Goal: Transaction & Acquisition: Purchase product/service

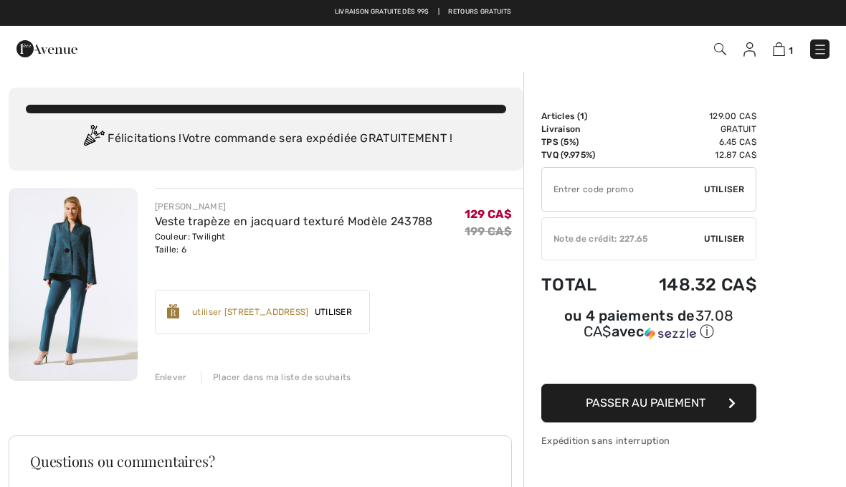
click at [587, 202] on input "TEXT" at bounding box center [623, 189] width 162 height 43
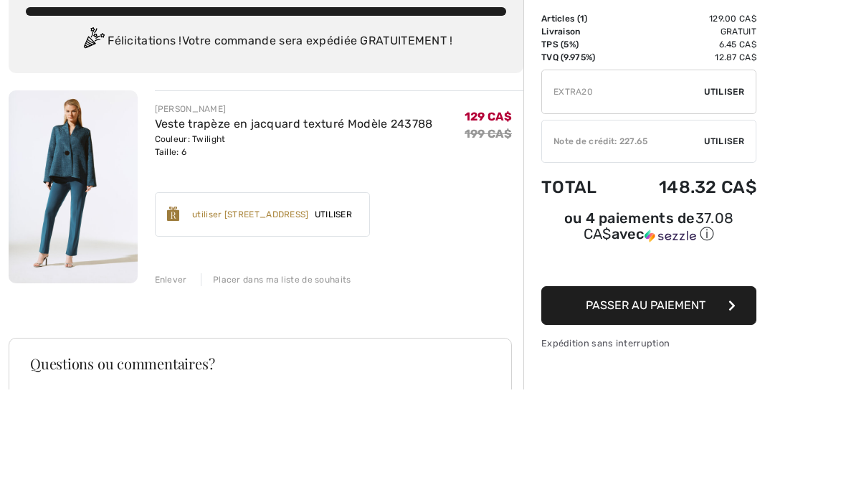
type input "EXTRA20"
click at [746, 167] on div "✔ Utiliser Enlever" at bounding box center [649, 189] width 215 height 44
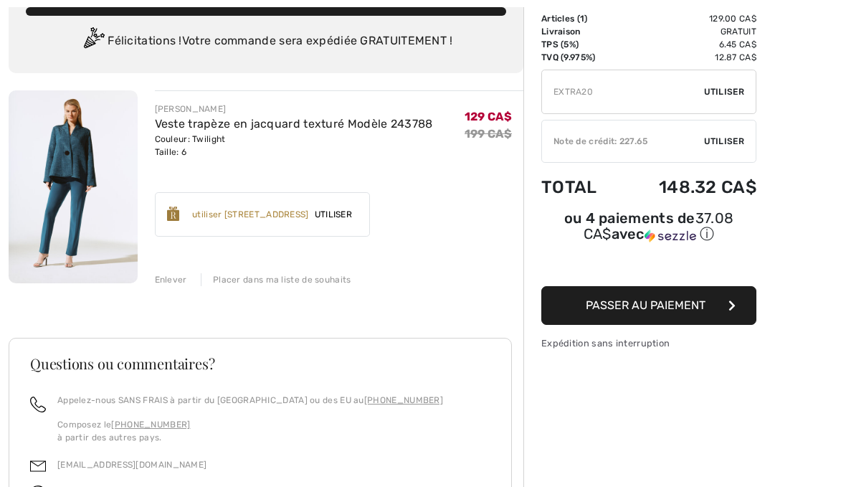
click at [732, 90] on span "Utiliser" at bounding box center [724, 91] width 40 height 13
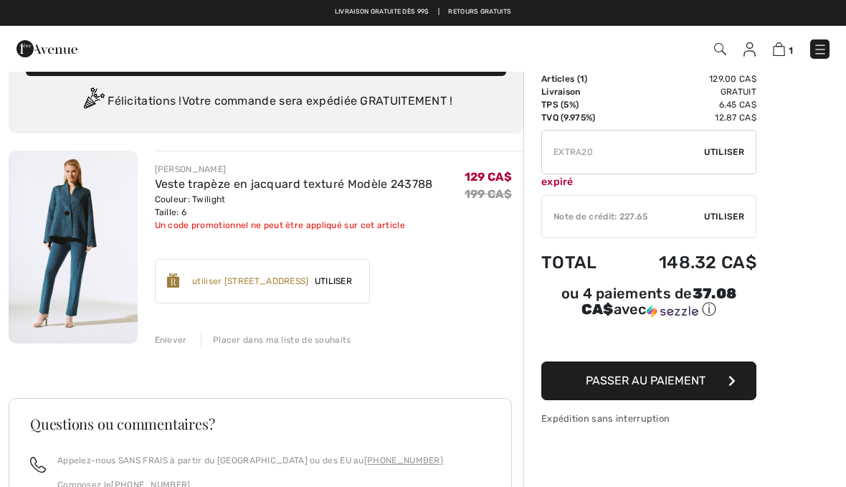
scroll to position [0, 0]
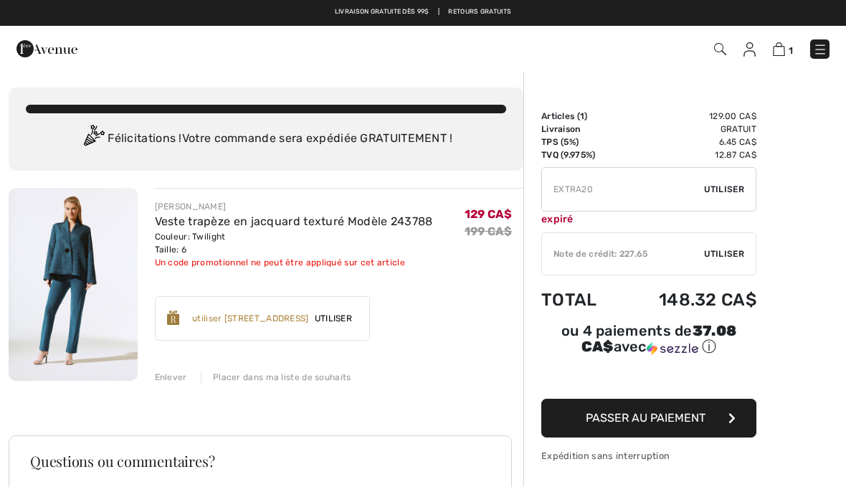
click at [676, 405] on button "Passer au paiement" at bounding box center [649, 418] width 215 height 39
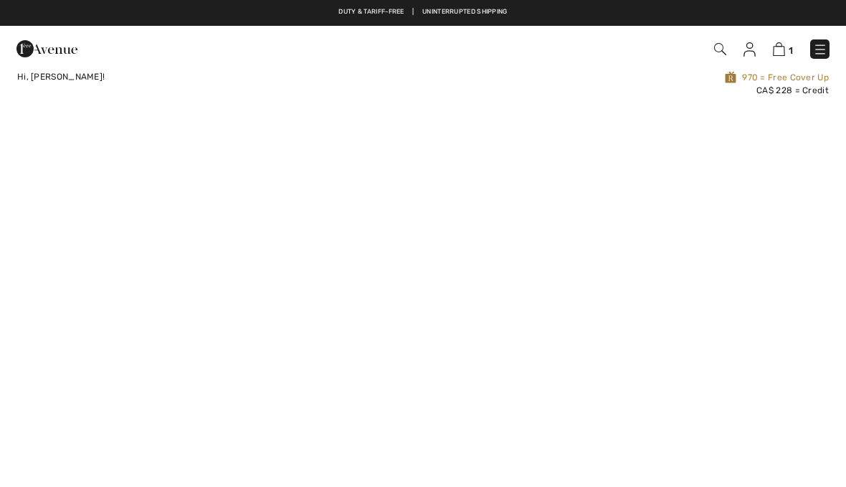
checkbox input "true"
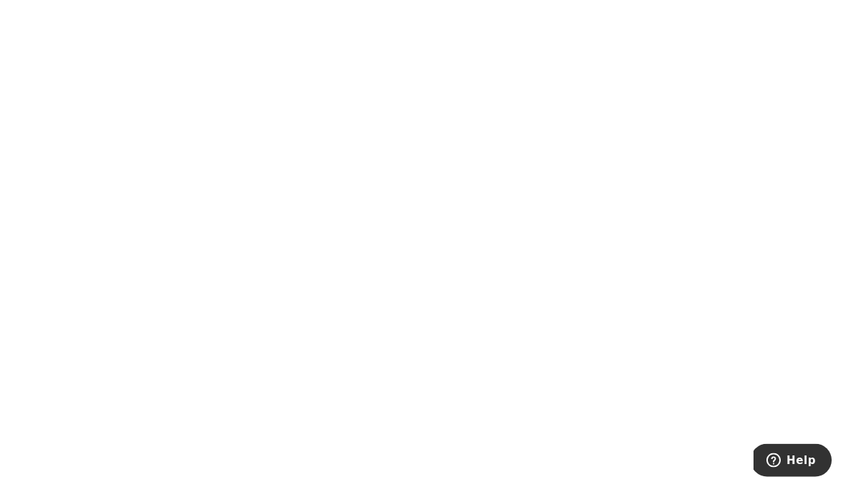
scroll to position [411, 0]
